Goal: Information Seeking & Learning: Learn about a topic

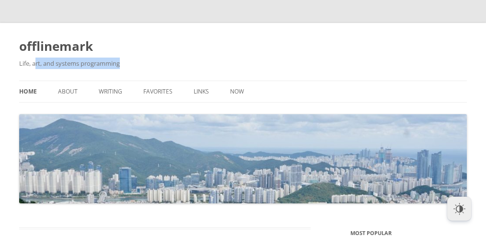
drag, startPoint x: 37, startPoint y: 58, endPoint x: 181, endPoint y: 61, distance: 143.9
click at [143, 62] on h2 "Life, art, and systems programming" at bounding box center [243, 64] width 448 height 12
click at [181, 61] on h2 "Life, art, and systems programming" at bounding box center [243, 64] width 448 height 12
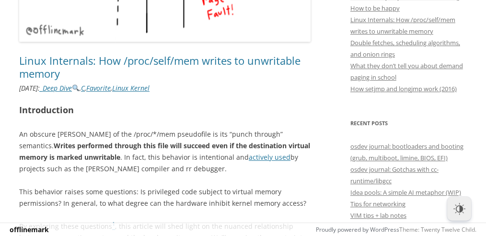
scroll to position [522, 0]
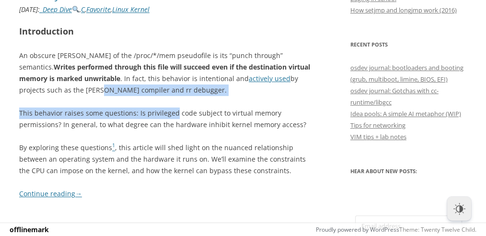
drag, startPoint x: 115, startPoint y: 93, endPoint x: 204, endPoint y: 98, distance: 89.3
click at [180, 97] on div "Introduction An obscure [PERSON_NAME] of the /proc/*/mem pseudofile is its “pun…" at bounding box center [164, 111] width 291 height 175
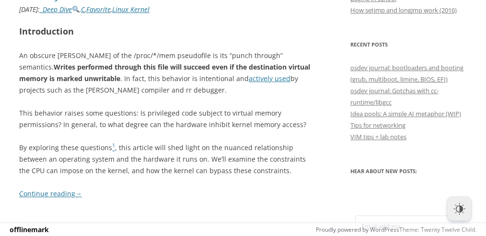
click at [207, 98] on div "Introduction An obscure [PERSON_NAME] of the /proc/*/mem pseudofile is its “pun…" at bounding box center [164, 111] width 291 height 175
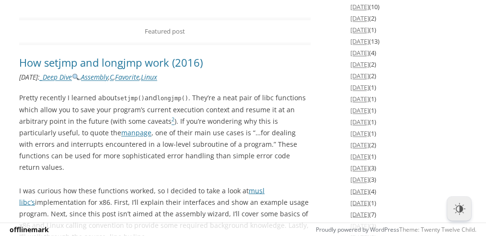
scroll to position [1562, 0]
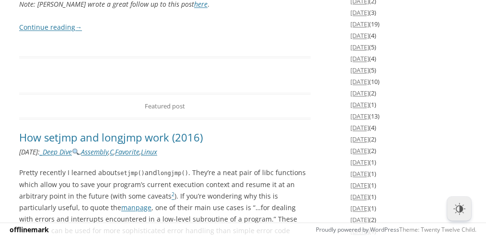
scroll to position [1555, 0]
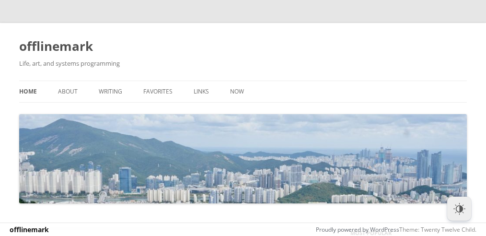
scroll to position [1562, 0]
